Goal: Task Accomplishment & Management: Manage account settings

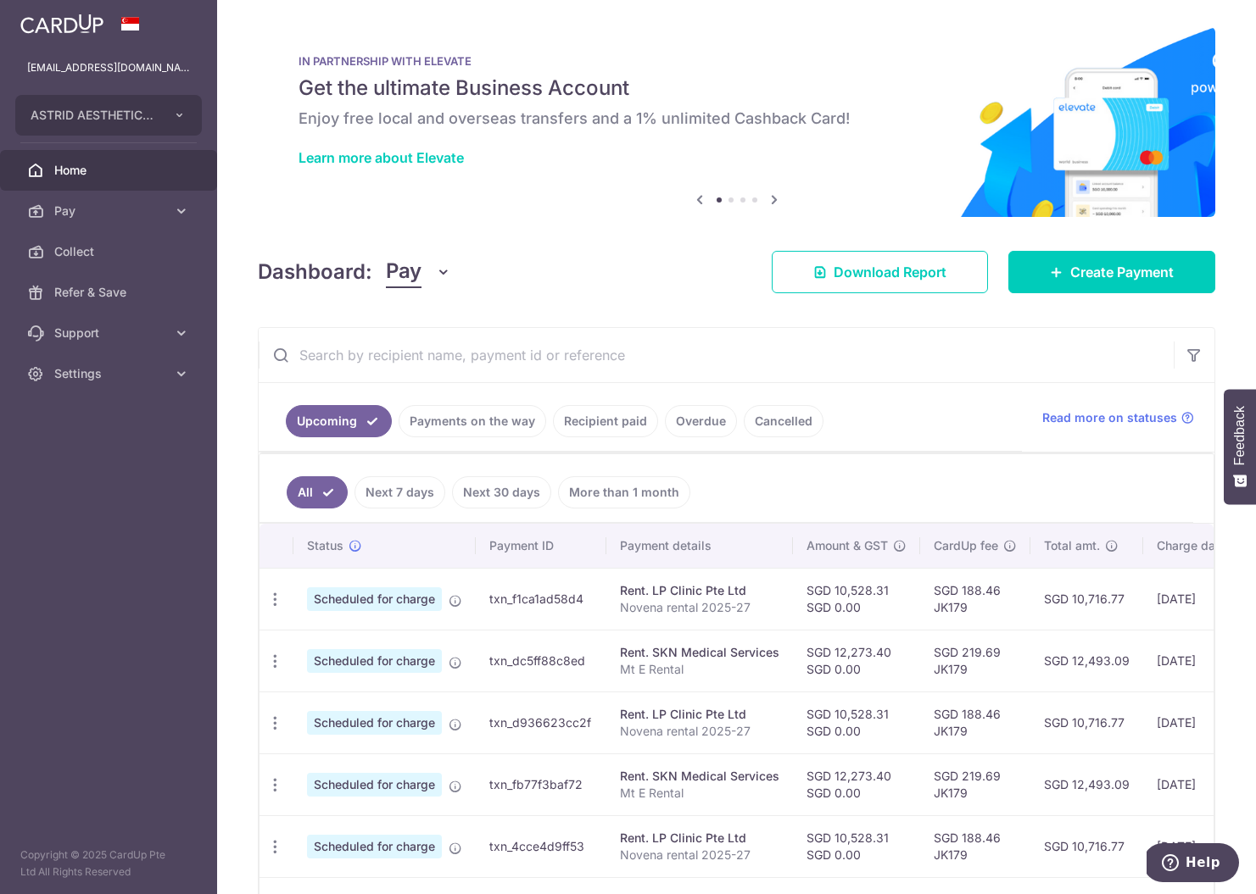
click at [404, 418] on link "Payments on the way" at bounding box center [472, 421] width 148 height 32
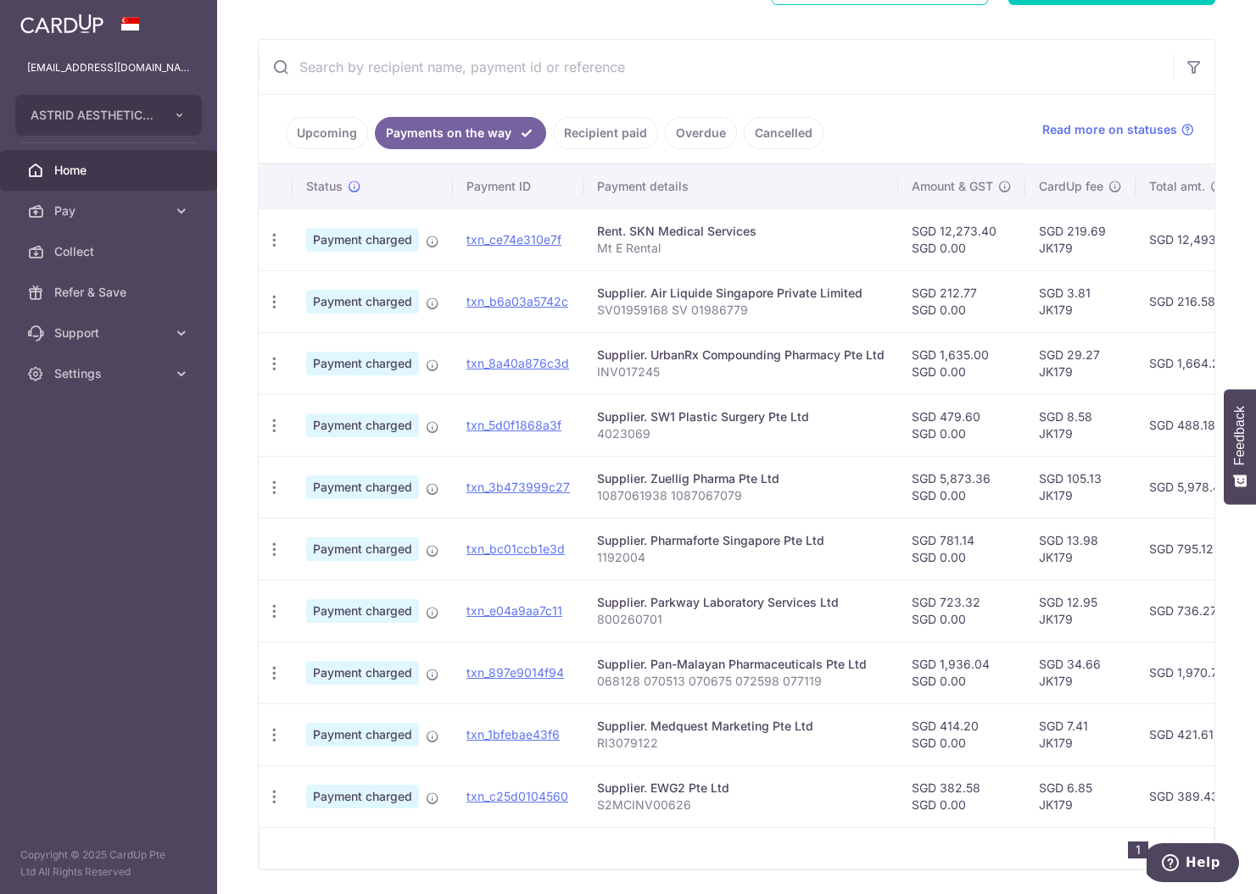
scroll to position [349, 0]
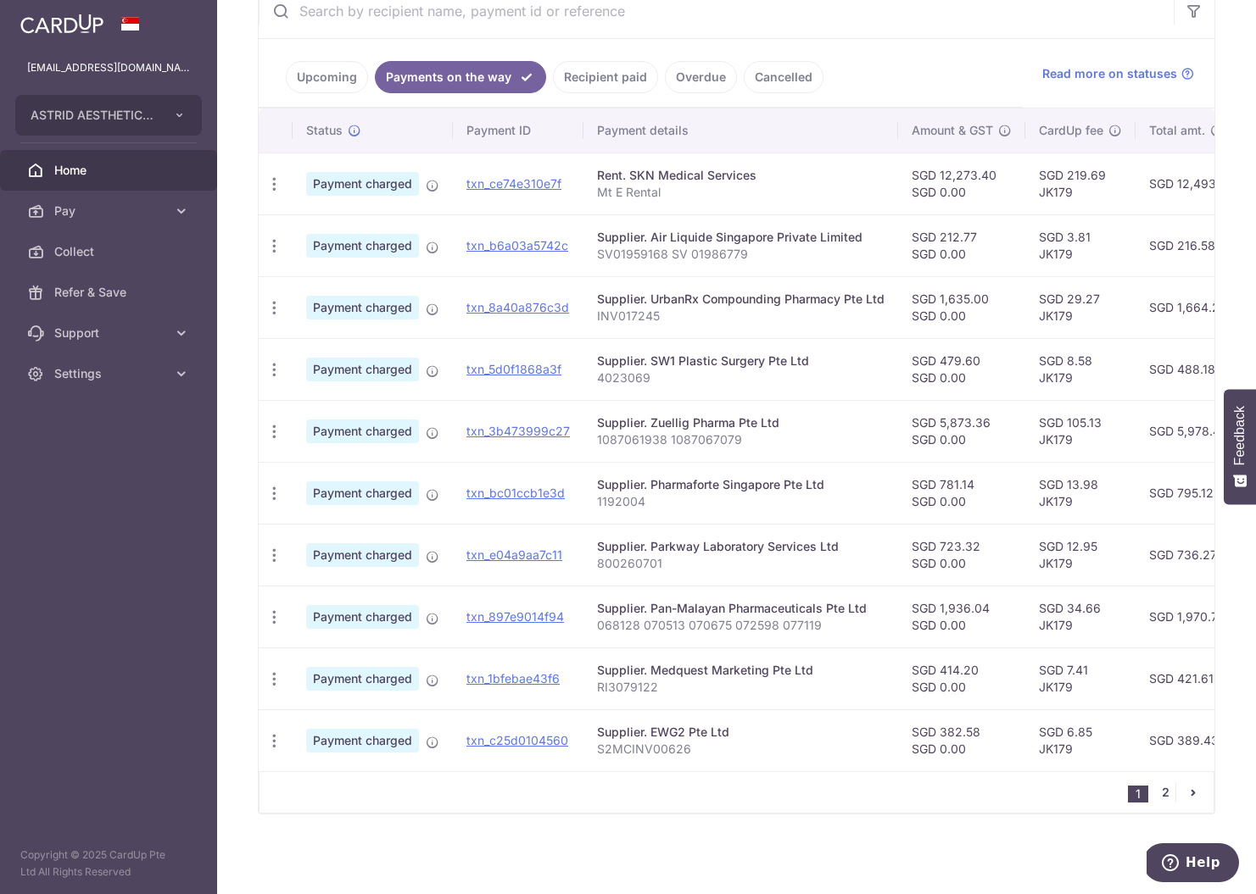
click at [1156, 787] on link "2" at bounding box center [1165, 793] width 20 height 20
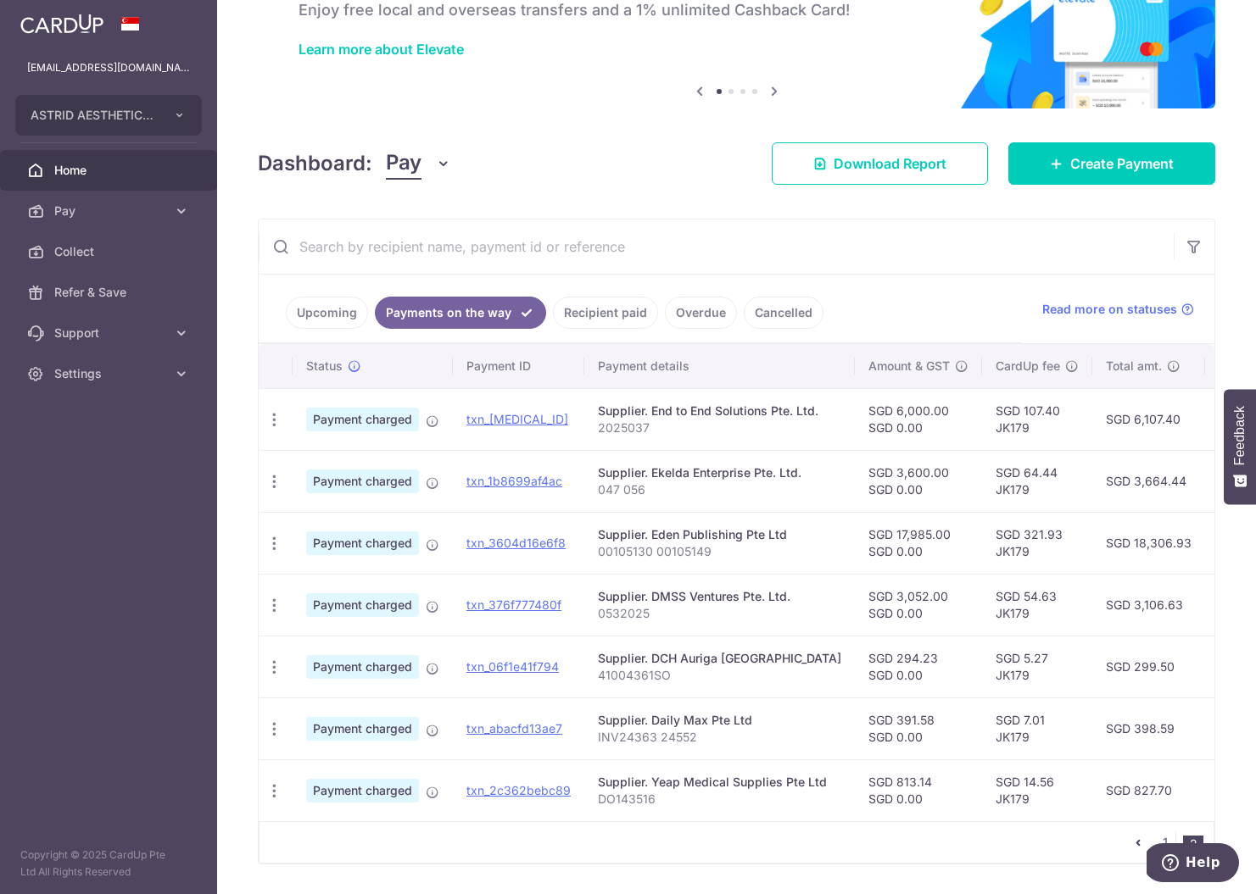
scroll to position [164, 0]
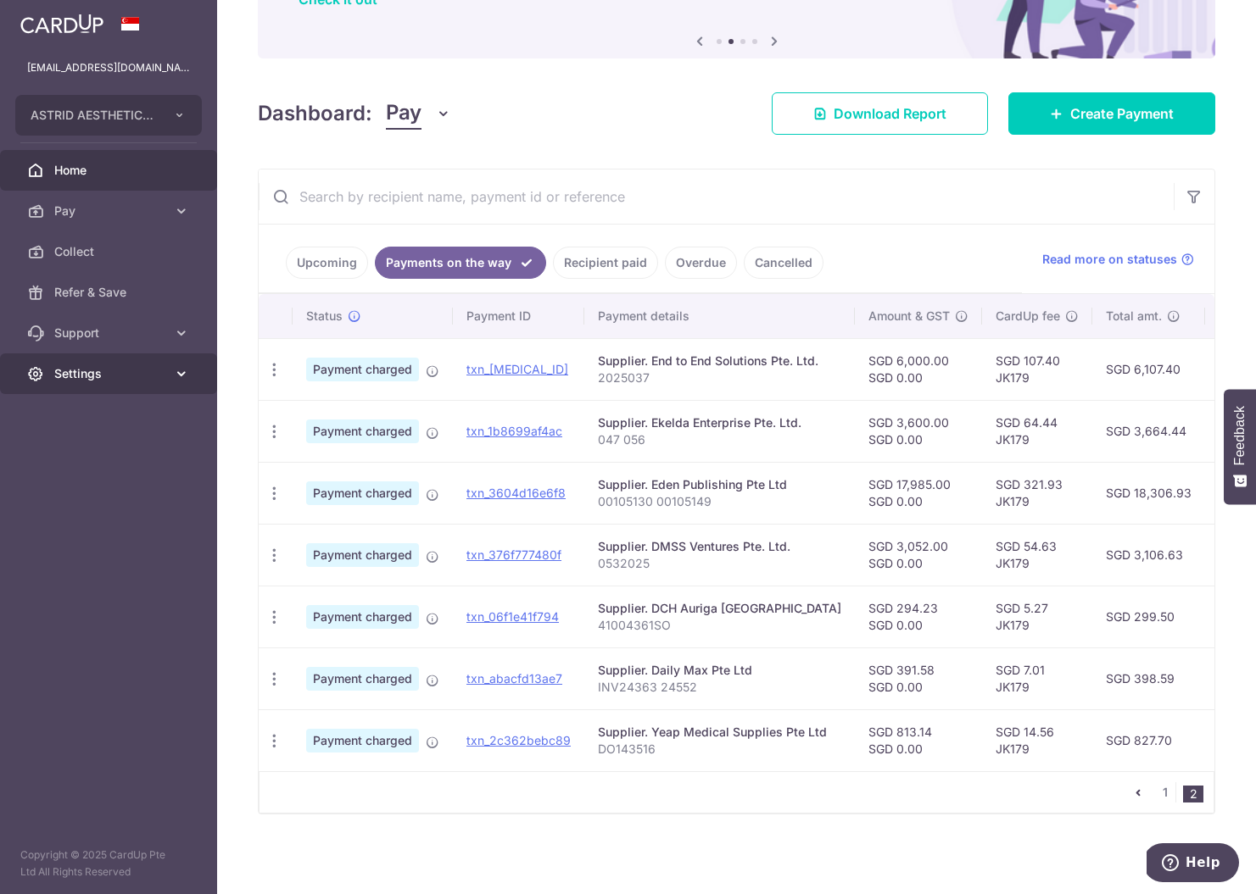
click at [83, 375] on span "Settings" at bounding box center [110, 373] width 112 height 17
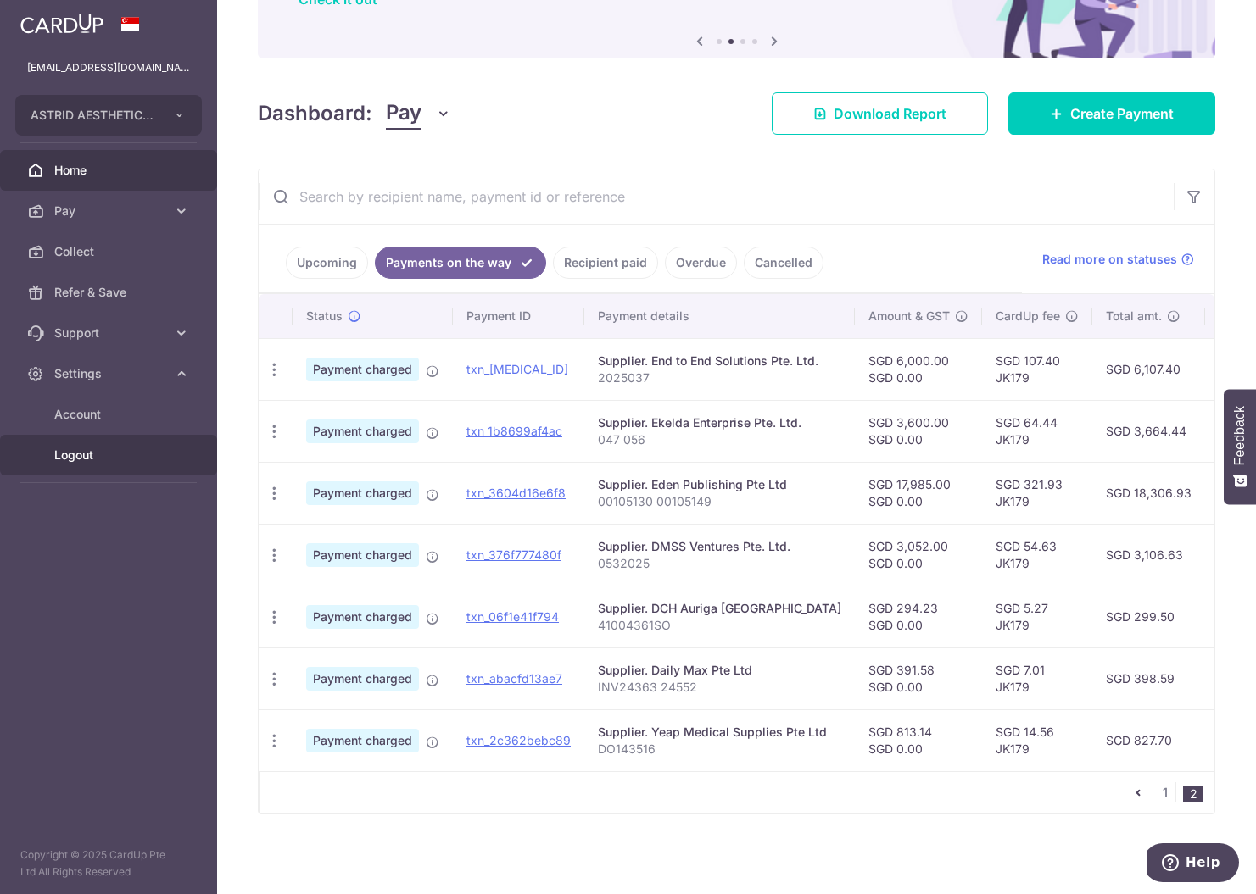
click at [103, 454] on span "Logout" at bounding box center [110, 455] width 112 height 17
